Goal: Information Seeking & Learning: Learn about a topic

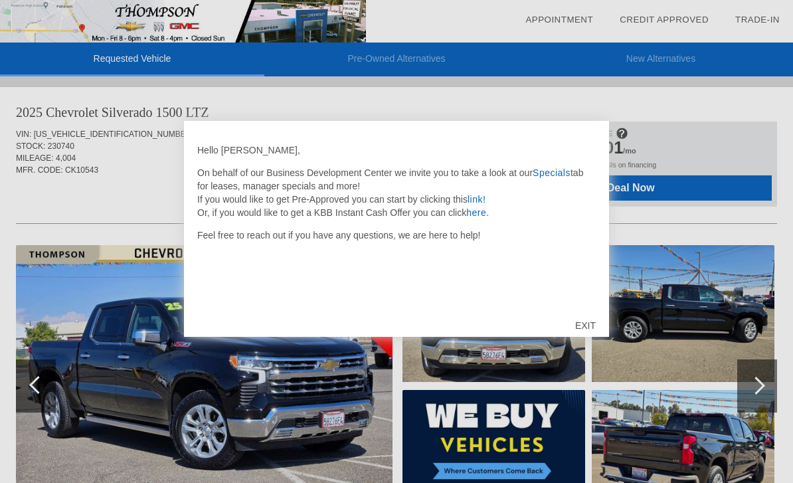
click at [579, 333] on div "EXIT" at bounding box center [585, 326] width 47 height 40
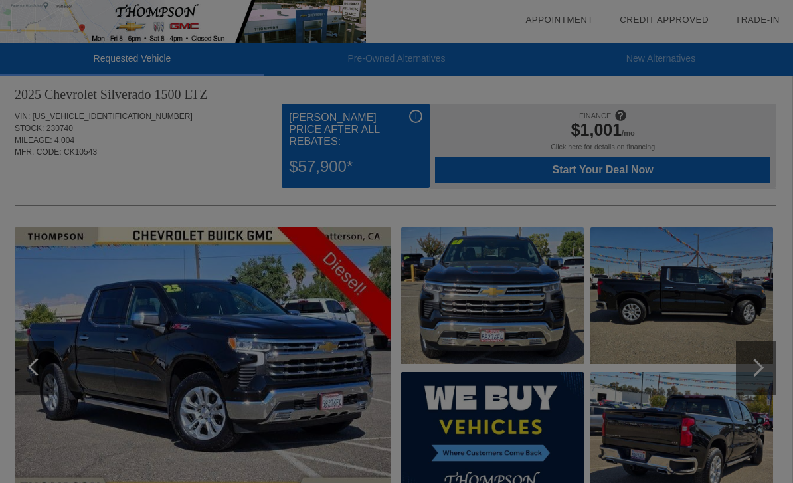
scroll to position [0, 1]
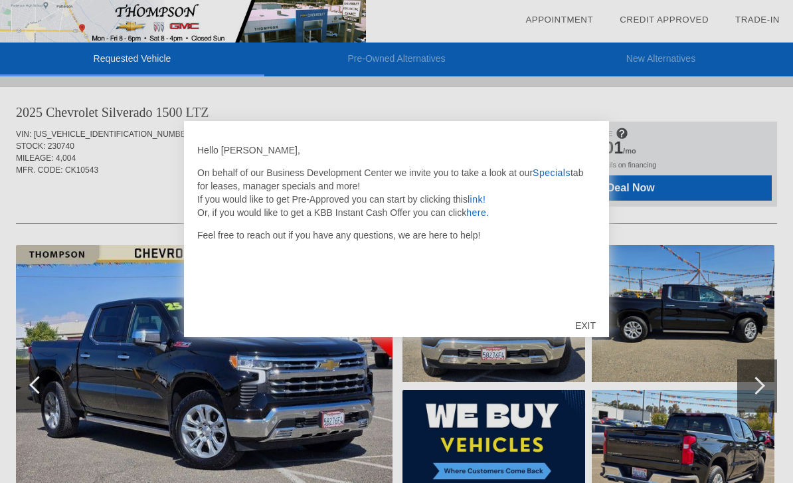
click at [598, 326] on div "EXIT" at bounding box center [585, 326] width 47 height 40
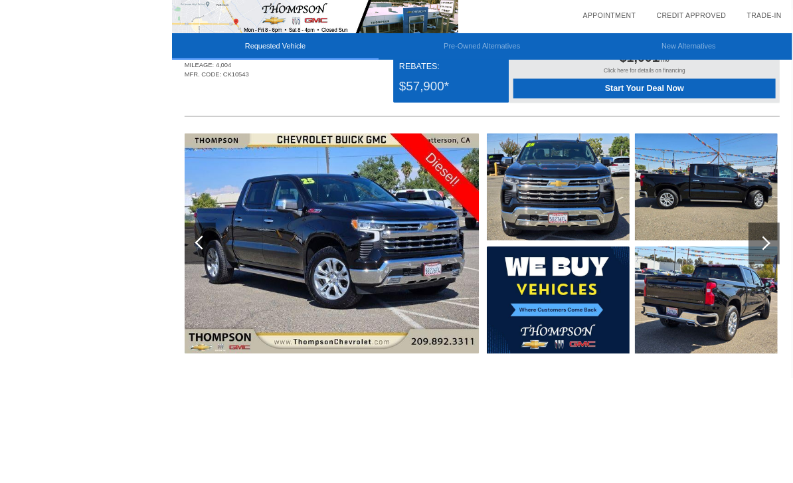
scroll to position [74, 0]
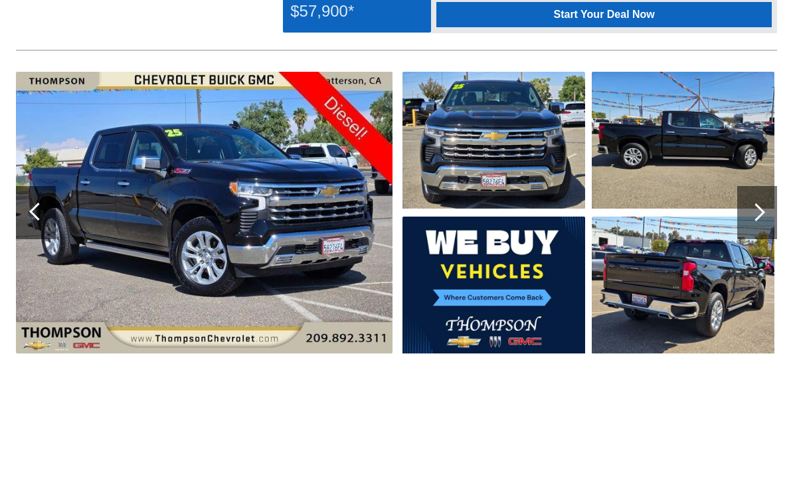
click at [769, 286] on div at bounding box center [757, 312] width 40 height 53
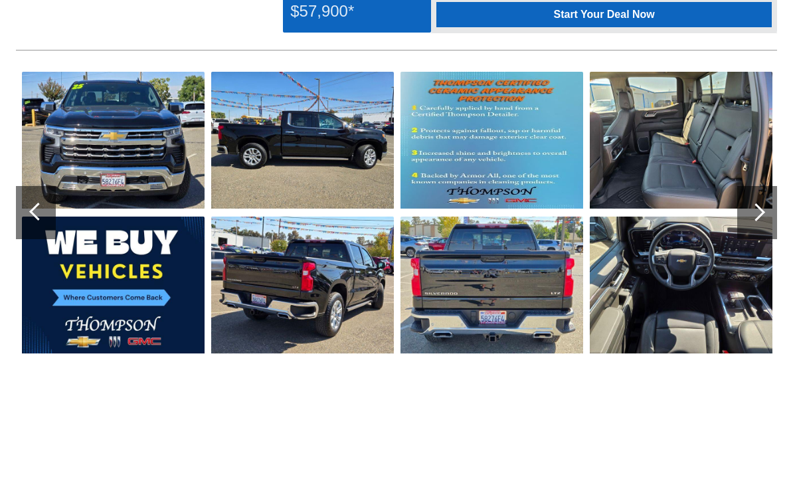
scroll to position [173, 0]
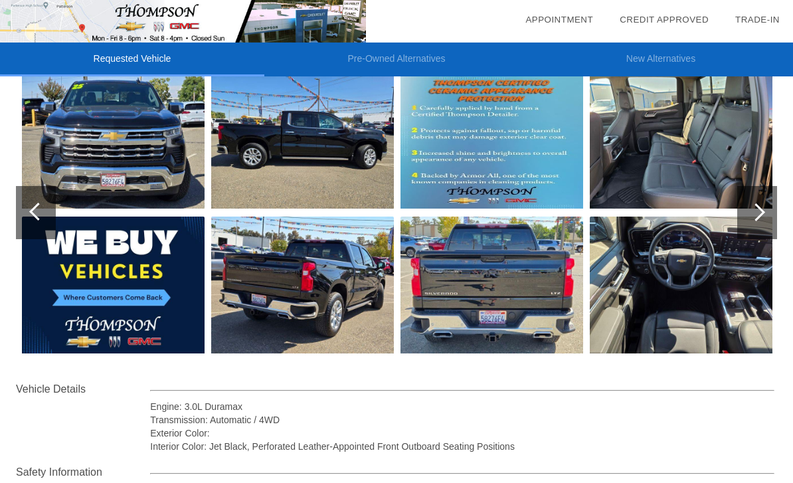
click at [768, 207] on div at bounding box center [757, 212] width 40 height 53
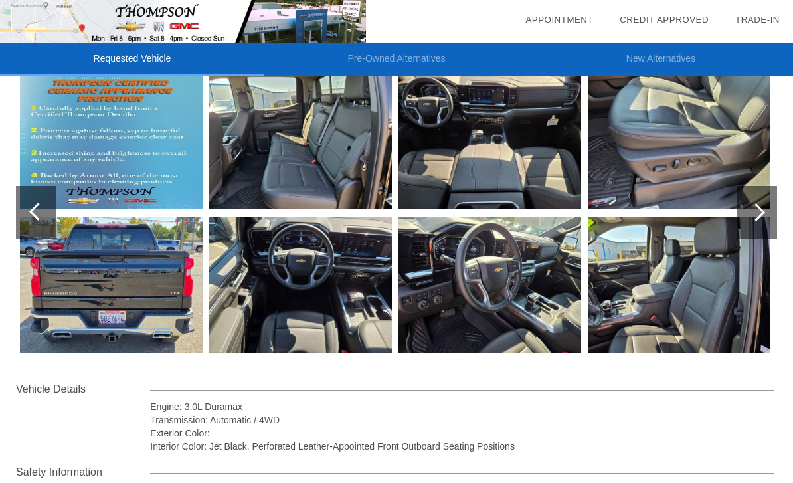
click at [776, 211] on div at bounding box center [757, 212] width 40 height 53
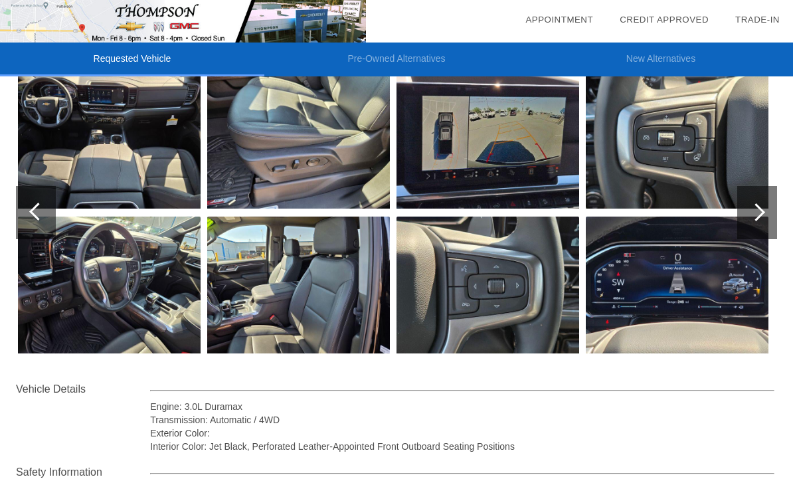
click at [772, 209] on div at bounding box center [757, 212] width 40 height 53
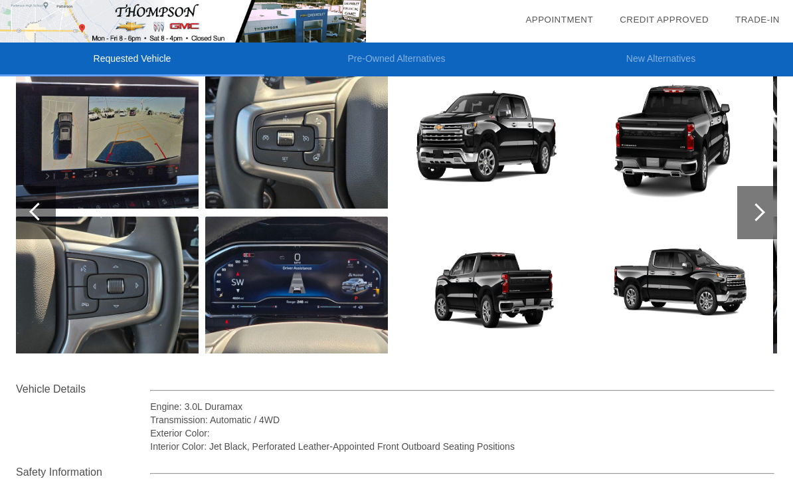
click at [768, 203] on div at bounding box center [757, 212] width 40 height 53
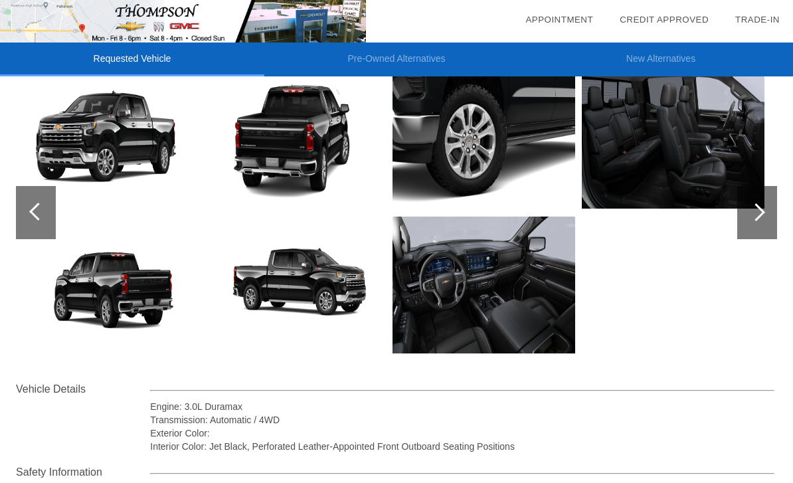
click at [769, 193] on div at bounding box center [757, 212] width 40 height 53
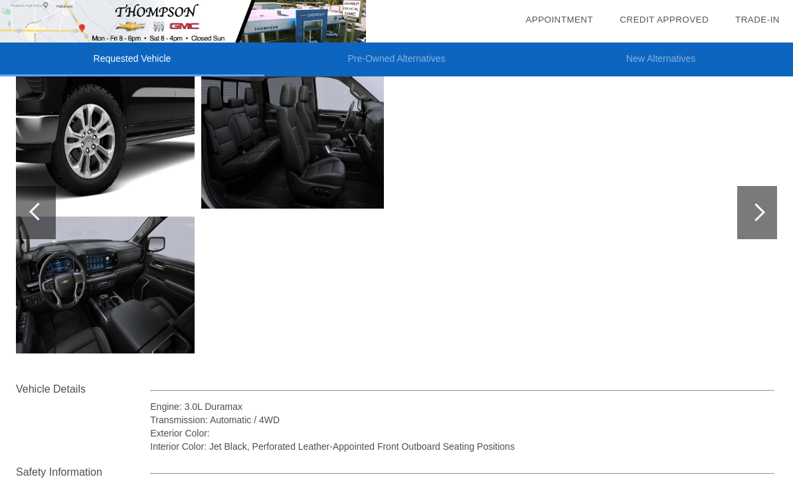
click at [38, 207] on div at bounding box center [38, 212] width 18 height 18
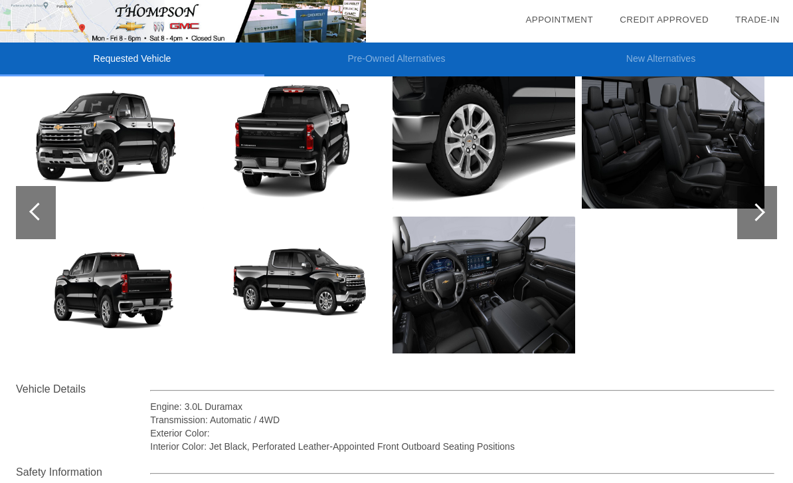
click at [36, 209] on div at bounding box center [38, 212] width 18 height 18
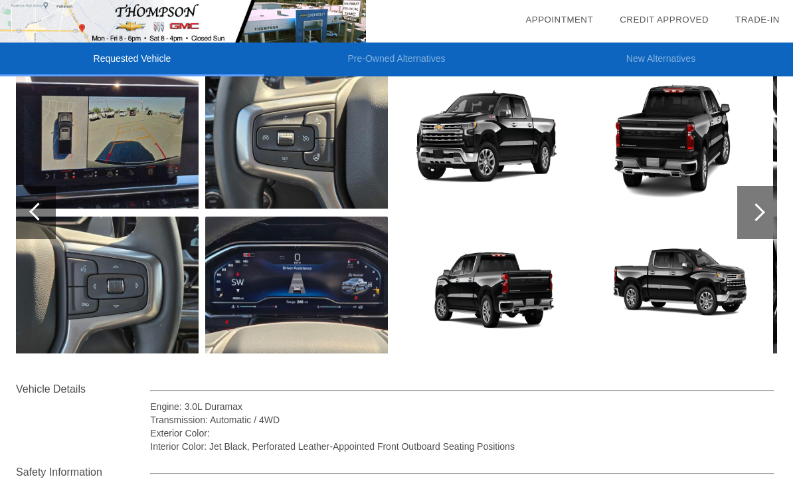
click at [33, 200] on div at bounding box center [36, 212] width 40 height 53
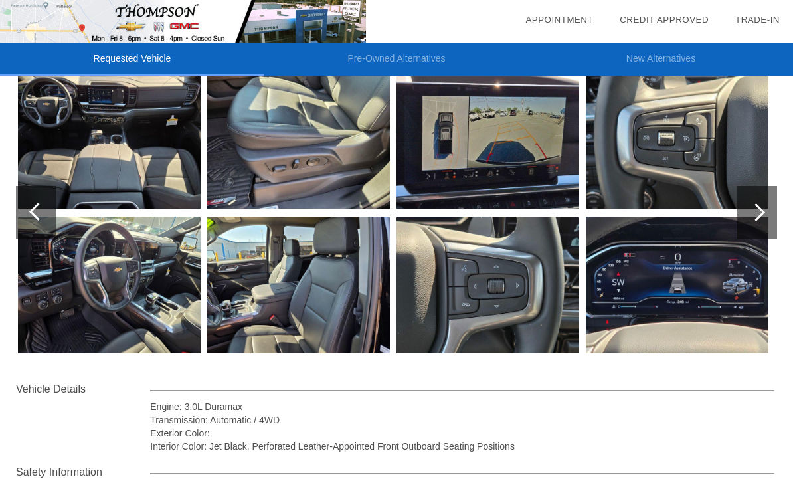
click at [29, 196] on div at bounding box center [36, 212] width 40 height 53
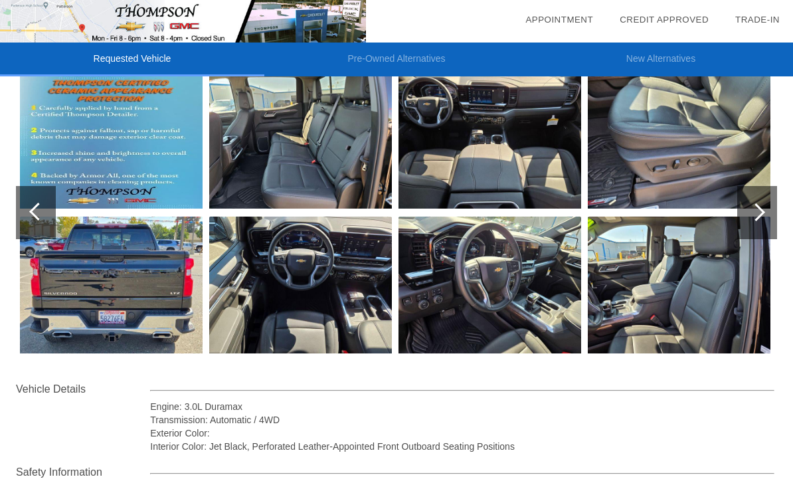
click at [35, 208] on div at bounding box center [38, 212] width 18 height 18
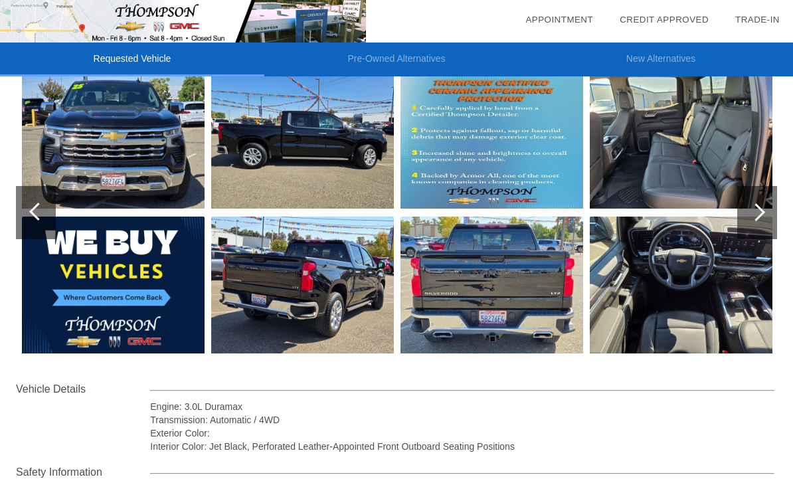
click at [29, 214] on div at bounding box center [36, 212] width 40 height 53
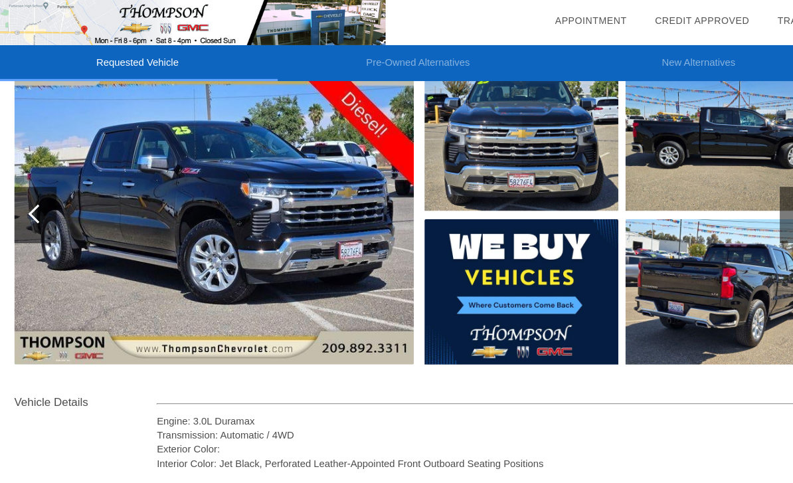
scroll to position [185, 0]
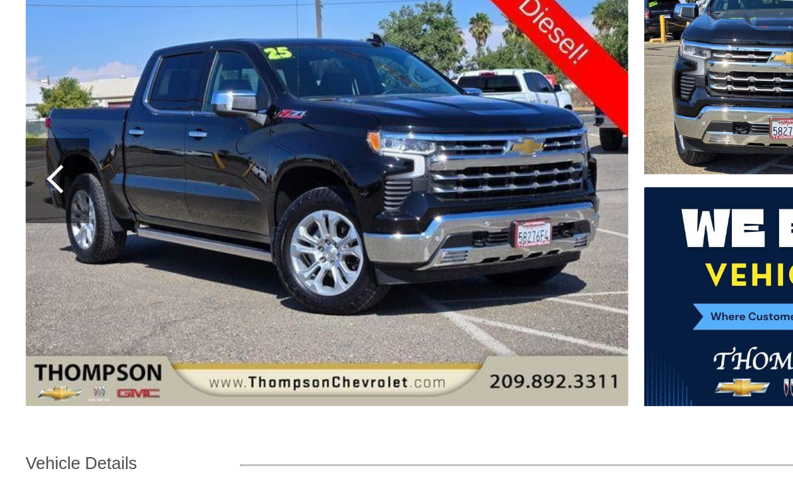
click at [451, 205] on img at bounding box center [494, 273] width 183 height 137
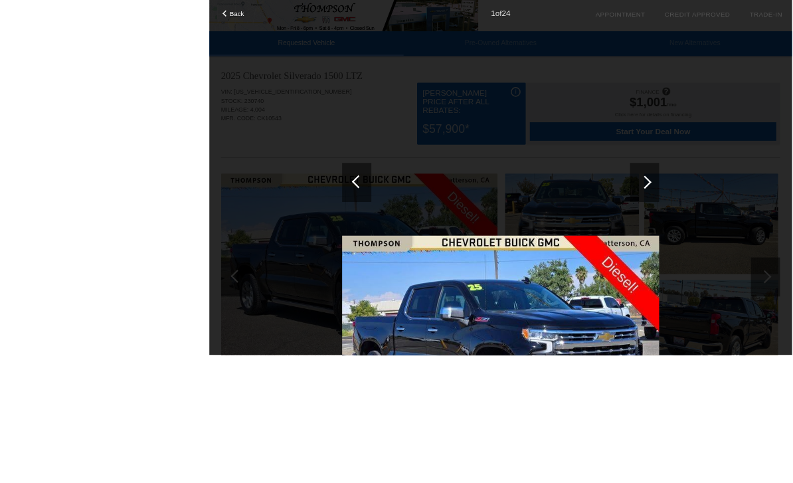
scroll to position [140, 0]
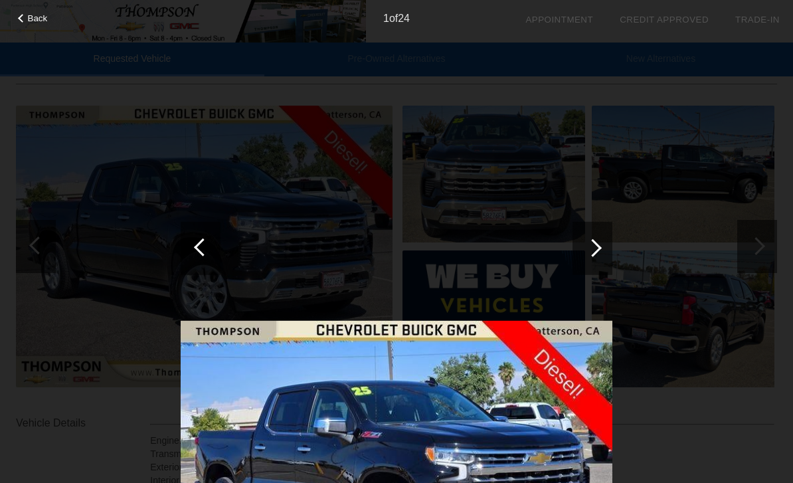
click at [609, 246] on div at bounding box center [593, 247] width 40 height 53
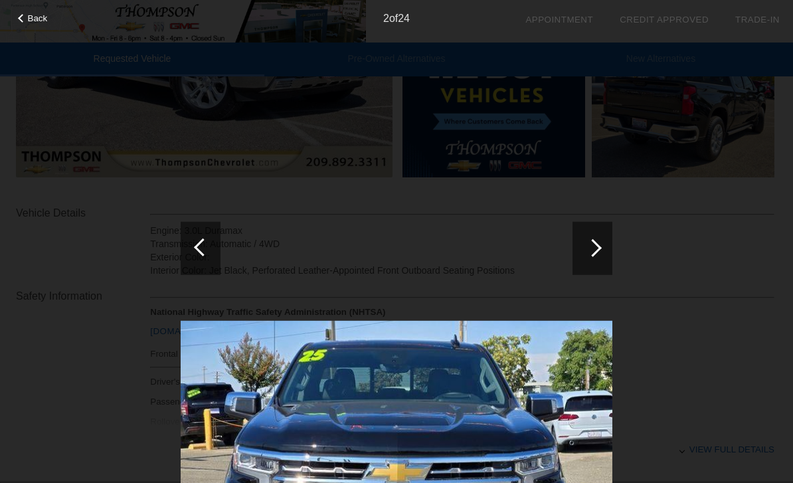
scroll to position [350, 0]
click at [569, 406] on img at bounding box center [397, 483] width 432 height 324
click at [570, 401] on img at bounding box center [397, 483] width 432 height 324
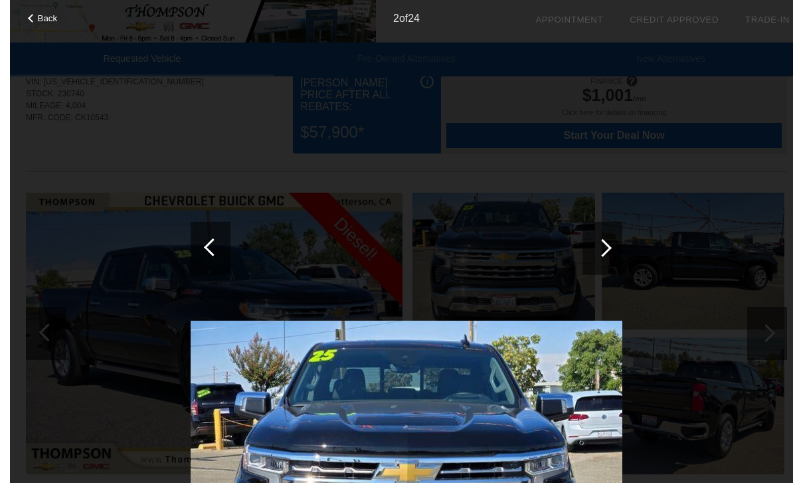
scroll to position [0, 0]
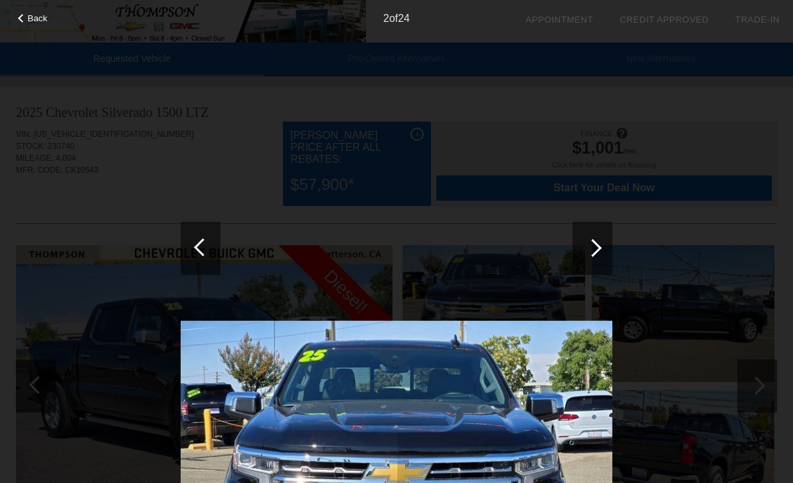
click at [41, 15] on span "Back" at bounding box center [38, 18] width 20 height 10
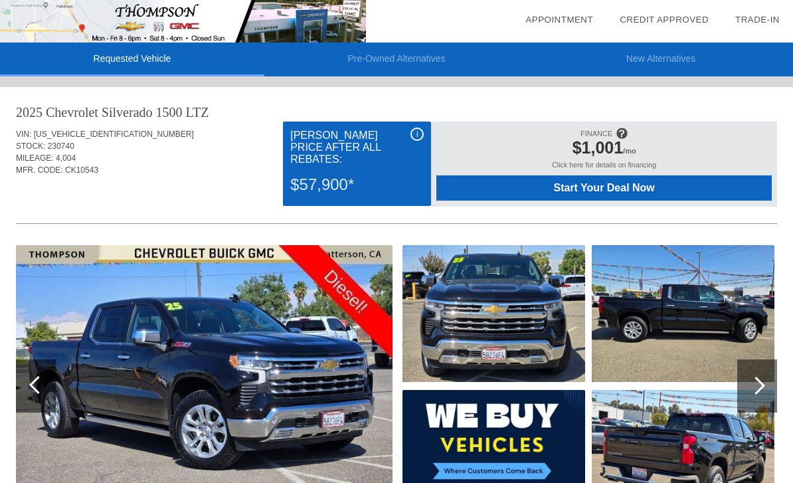
click at [290, 393] on img at bounding box center [204, 386] width 377 height 282
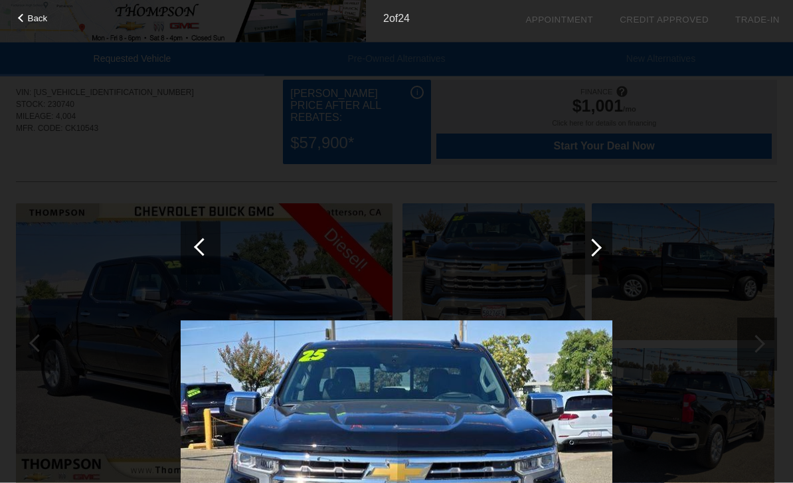
click at [607, 253] on div at bounding box center [593, 247] width 40 height 53
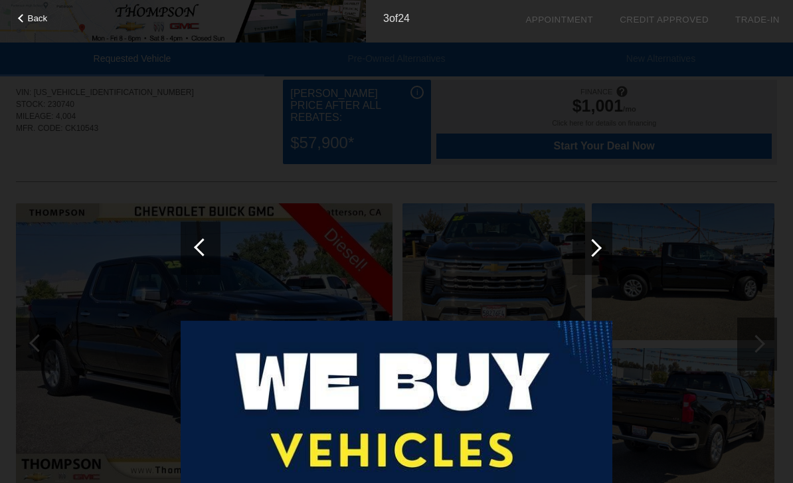
click at [581, 412] on img at bounding box center [397, 483] width 432 height 324
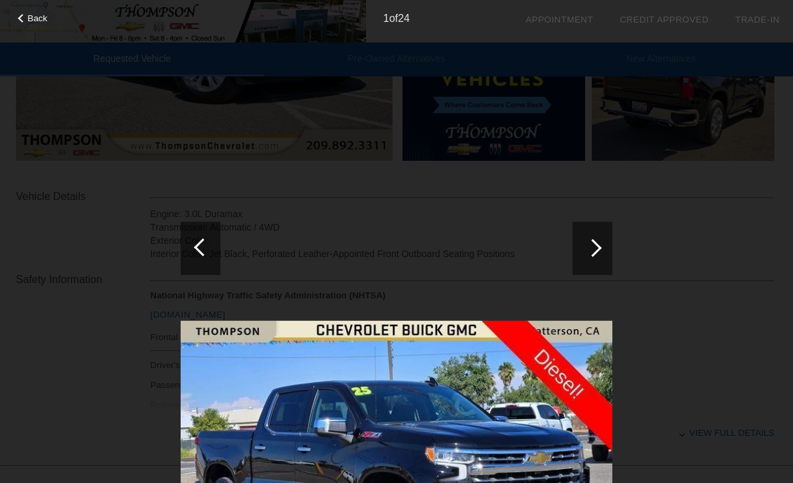
scroll to position [367, 0]
